Goal: Browse casually

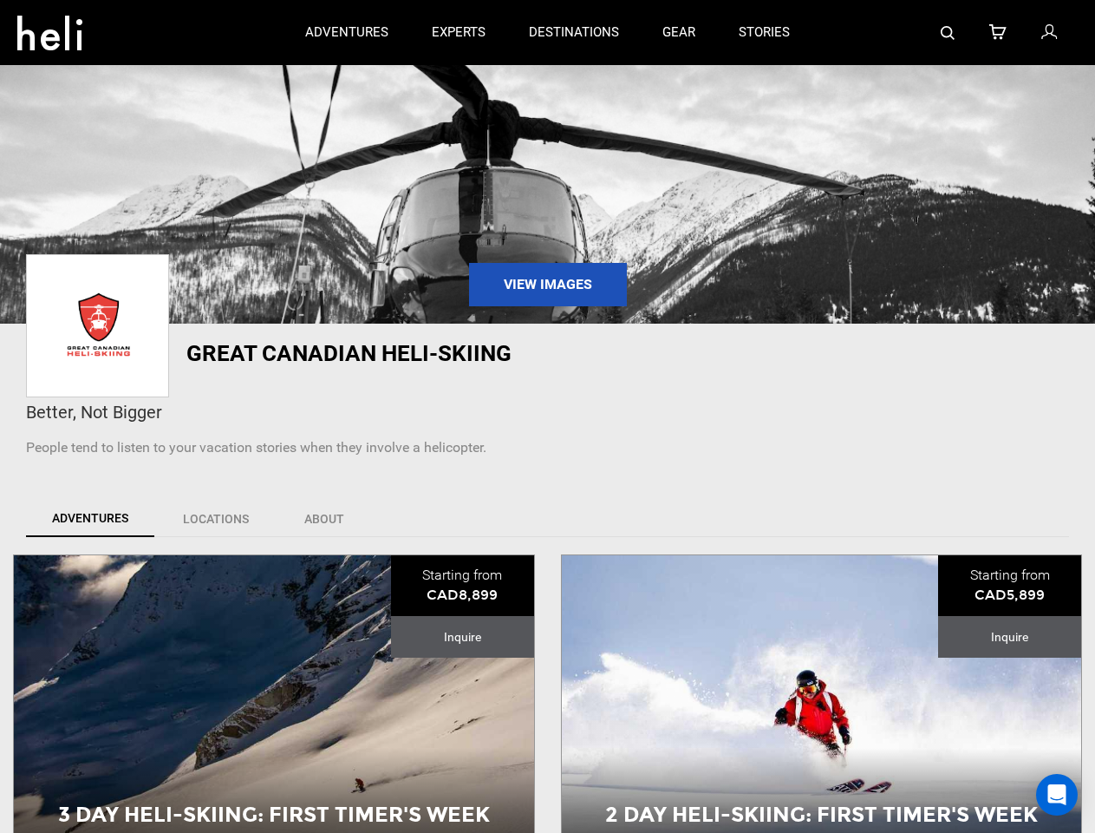
click at [547, 416] on div "Better, Not Bigger" at bounding box center [547, 412] width 1043 height 25
click at [49, 28] on icon at bounding box center [49, 28] width 65 height 28
click at [949, 32] on img at bounding box center [948, 33] width 14 height 14
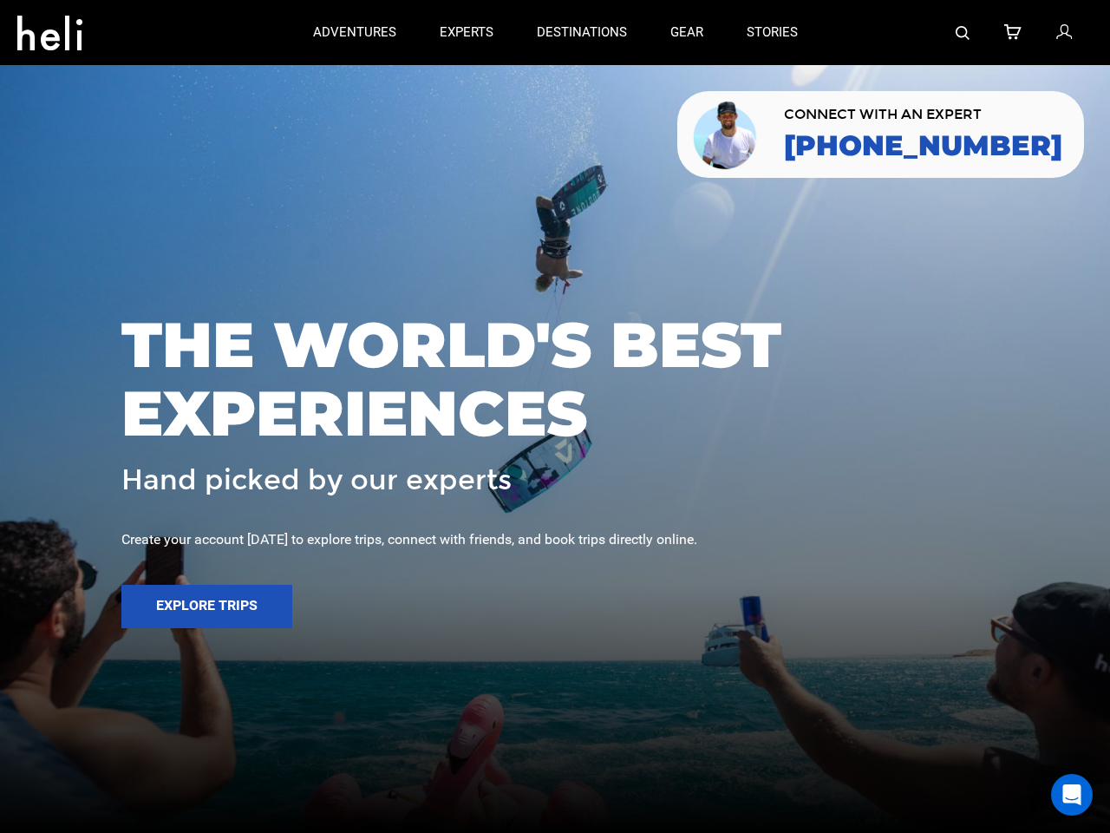
click at [547, 416] on span "THE WORLD'S BEST EXPERIENCES" at bounding box center [554, 379] width 867 height 137
